Goal: Obtain resource: Download file/media

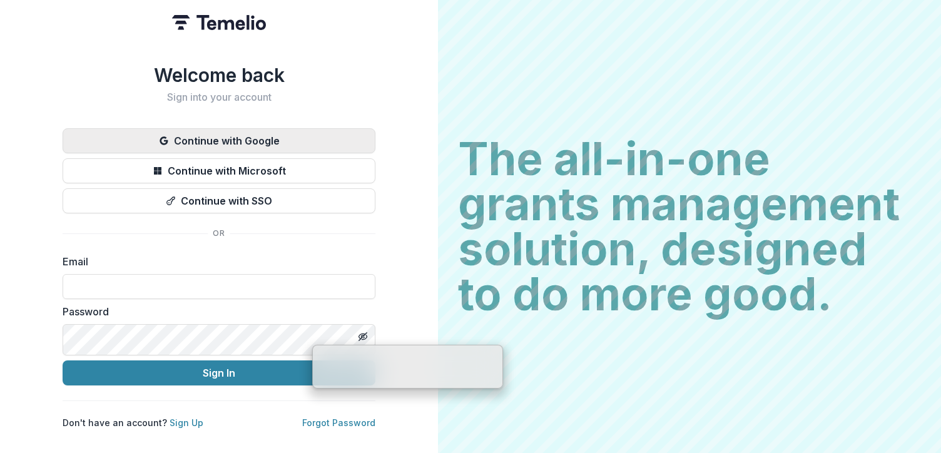
click at [375, 146] on button "Continue with Google" at bounding box center [219, 140] width 313 height 25
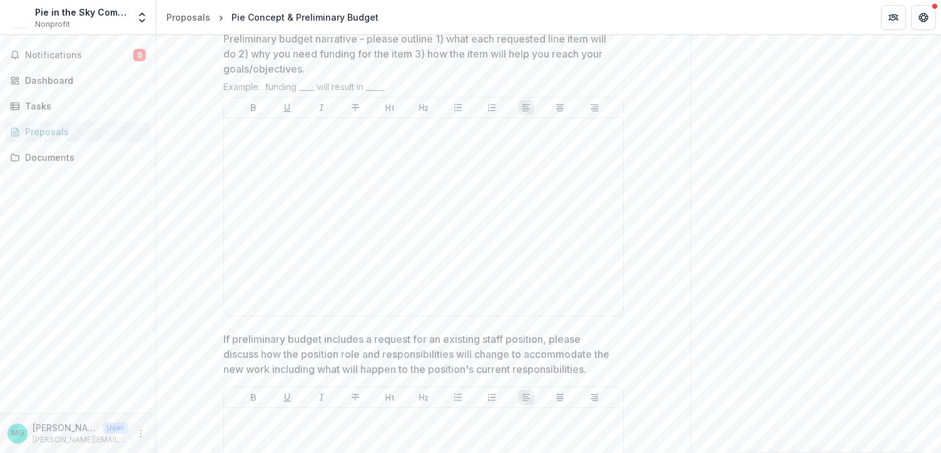
scroll to position [2288, 0]
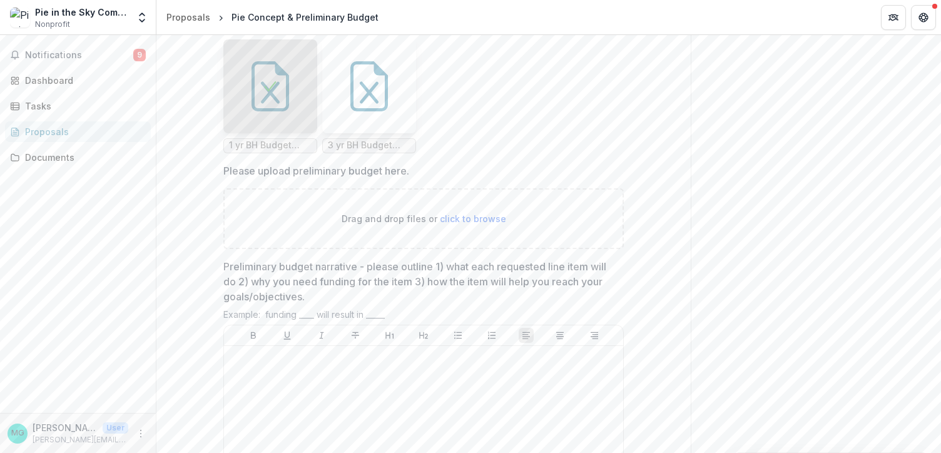
scroll to position [2032, 0]
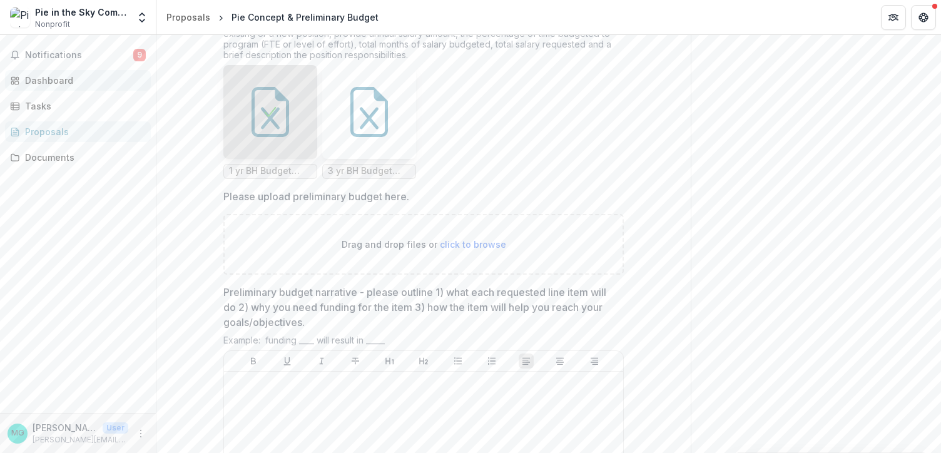
click at [68, 87] on div "Dashboard" at bounding box center [83, 80] width 116 height 13
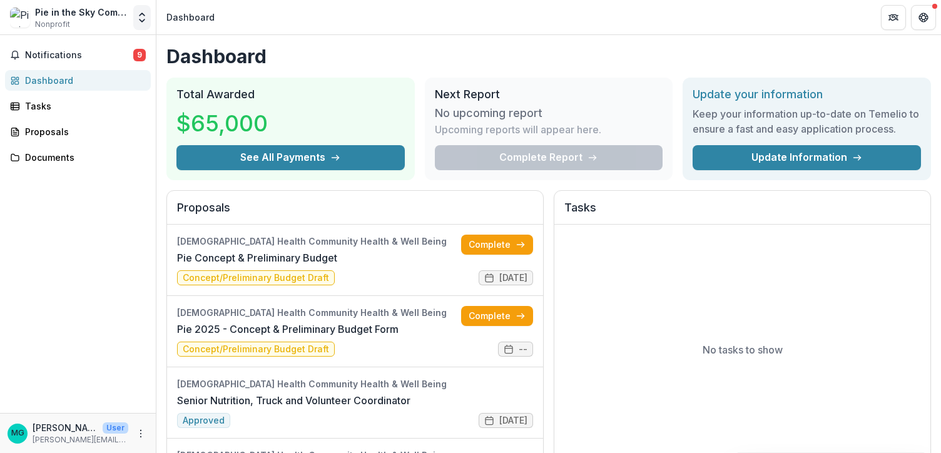
click at [136, 23] on icon "Open entity switcher" at bounding box center [142, 17] width 13 height 13
click at [93, 58] on link "Team Settings" at bounding box center [78, 56] width 150 height 21
